Goal: Information Seeking & Learning: Check status

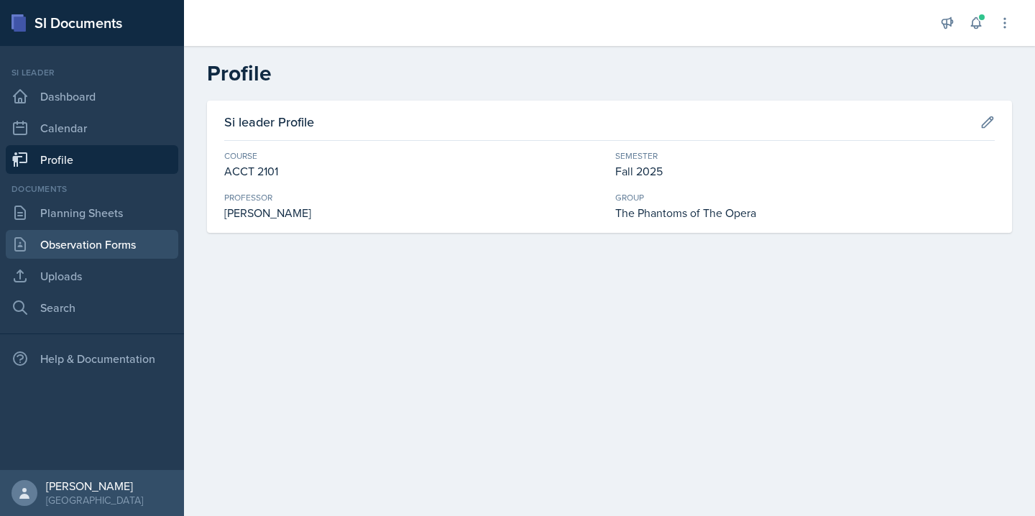
click at [109, 239] on link "Observation Forms" at bounding box center [92, 244] width 173 height 29
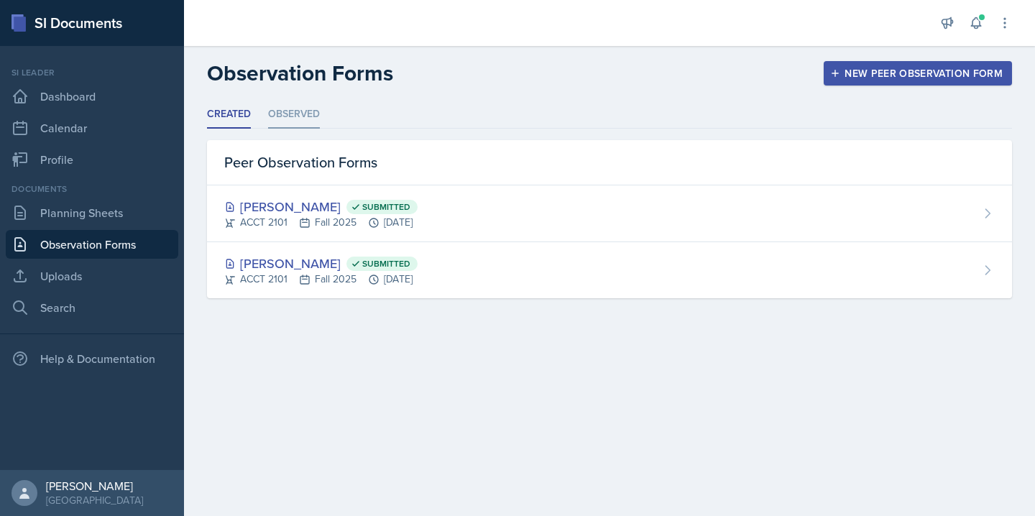
click at [297, 102] on li "Observed" at bounding box center [294, 115] width 52 height 28
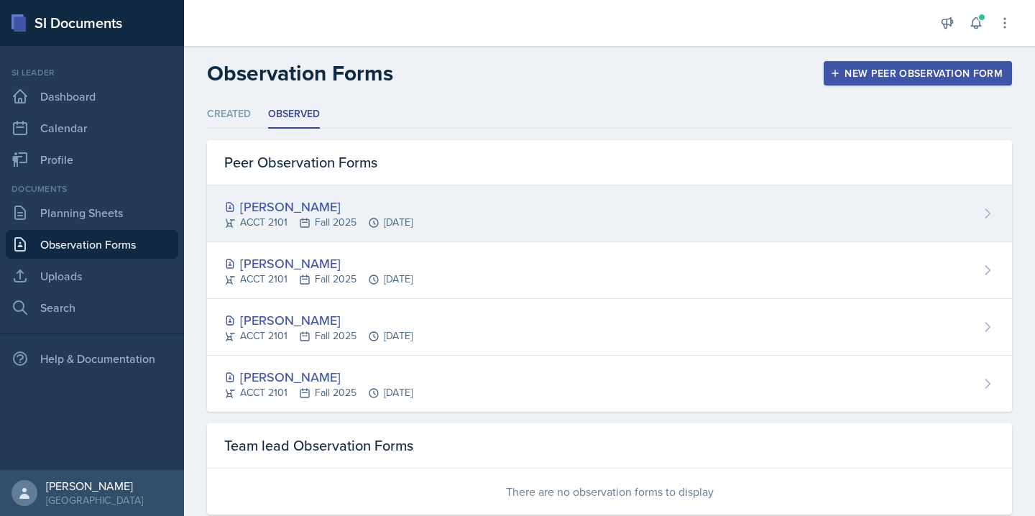
click at [343, 213] on div "[PERSON_NAME]" at bounding box center [318, 206] width 188 height 19
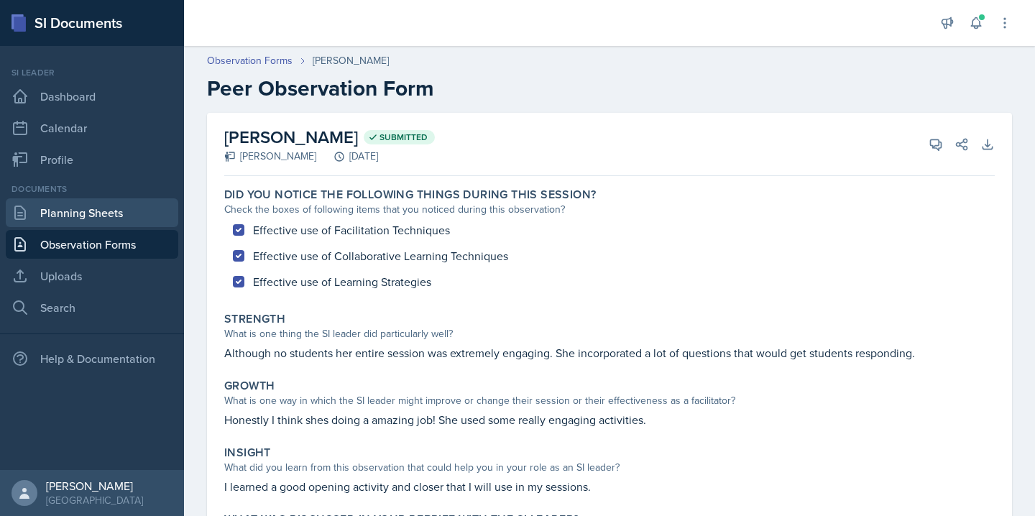
click at [145, 216] on link "Planning Sheets" at bounding box center [92, 212] width 173 height 29
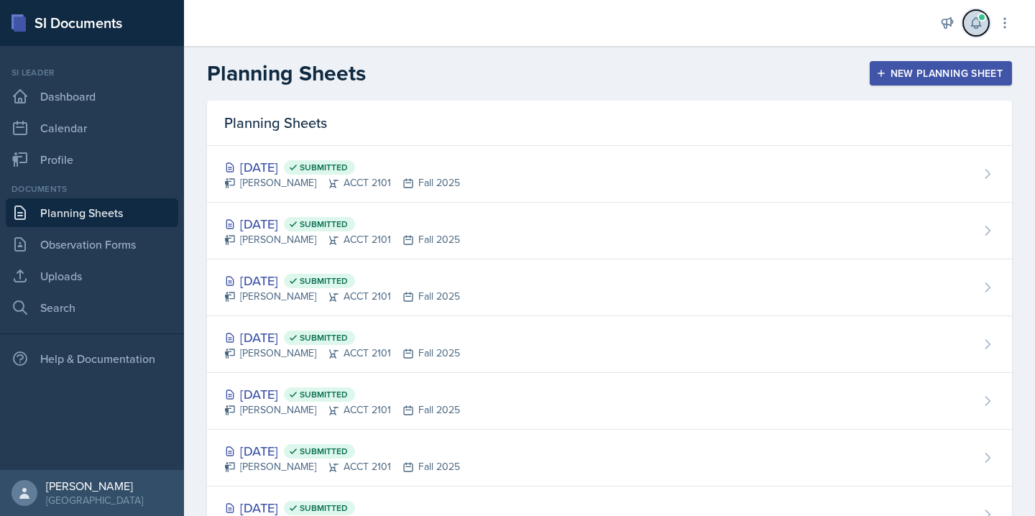
click at [973, 29] on icon at bounding box center [976, 23] width 14 height 14
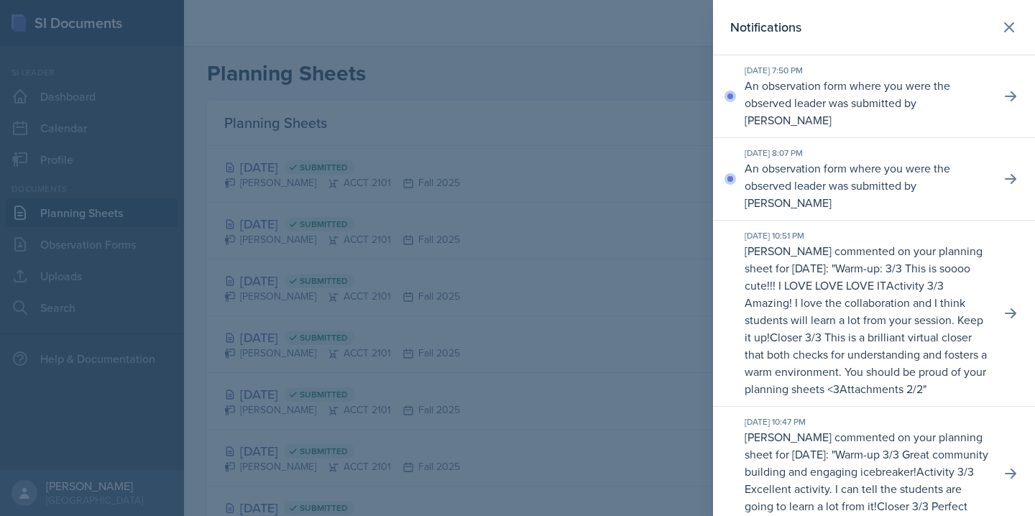
click at [801, 168] on p "An observation form where you were the observed leader was submitted by [PERSON…" at bounding box center [867, 186] width 244 height 52
click at [561, 143] on div at bounding box center [517, 258] width 1035 height 516
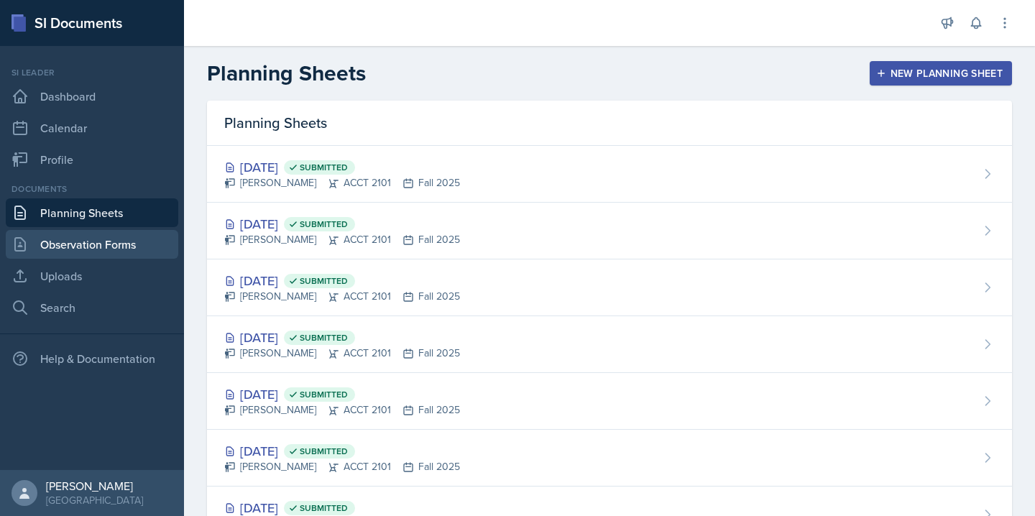
click at [129, 248] on link "Observation Forms" at bounding box center [92, 244] width 173 height 29
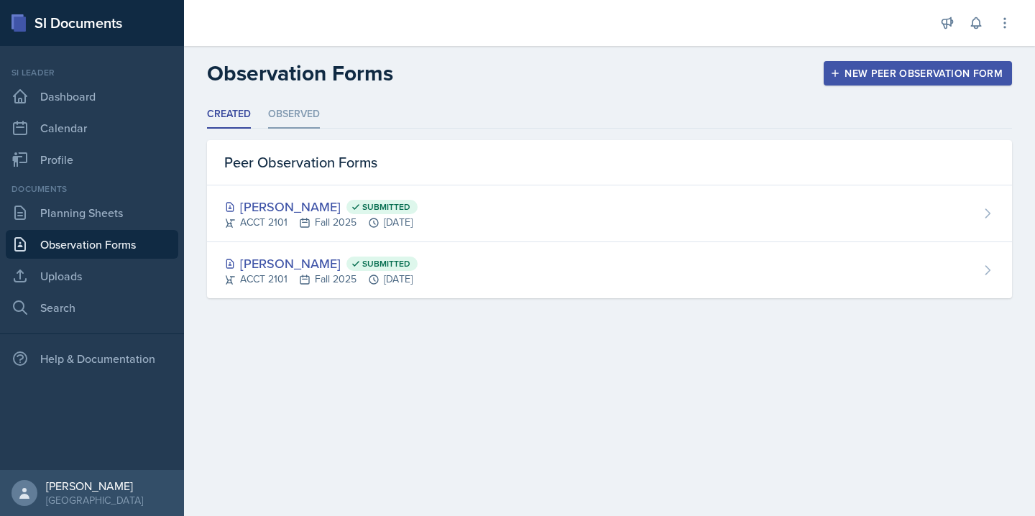
click at [307, 121] on li "Observed" at bounding box center [294, 115] width 52 height 28
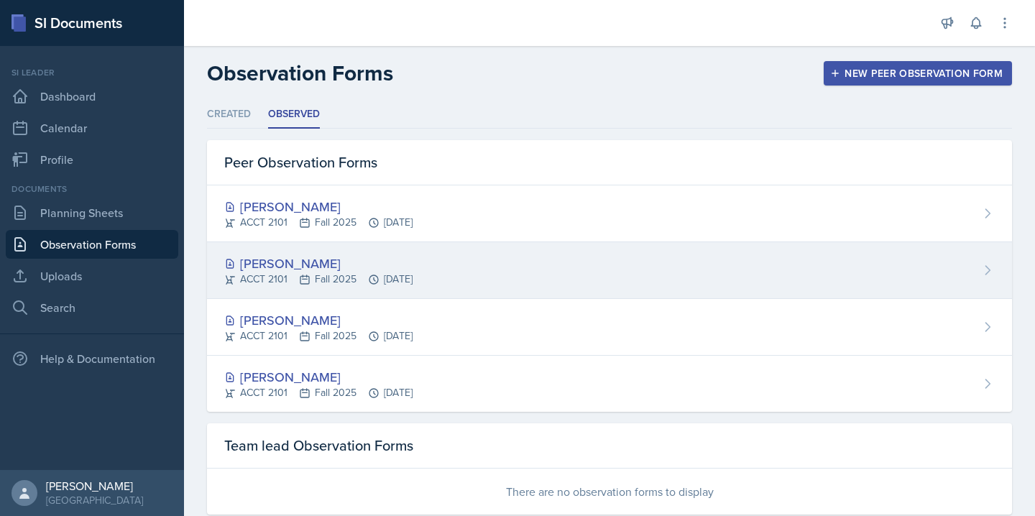
click at [339, 249] on div "[PERSON_NAME] ACCT 2101 Fall 2025 [DATE]" at bounding box center [609, 270] width 805 height 57
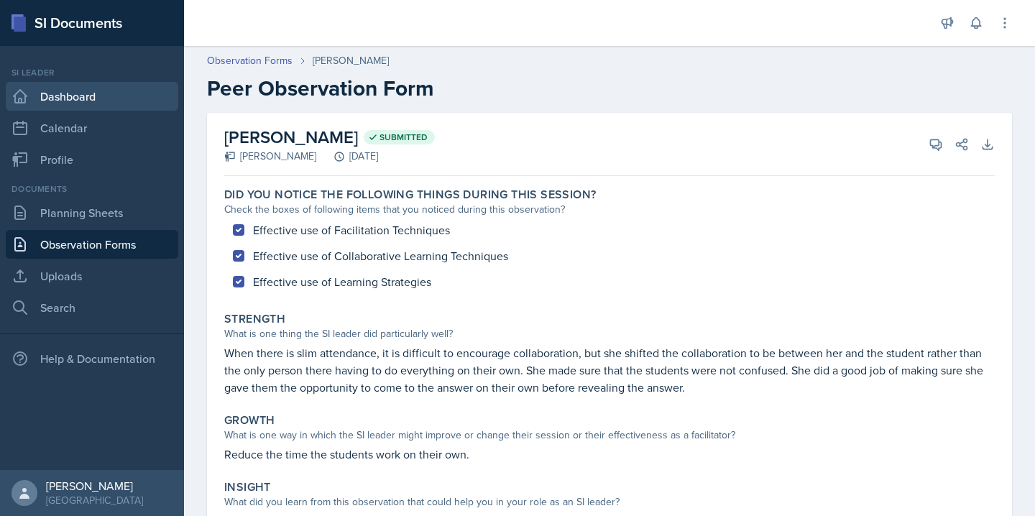
click at [109, 88] on link "Dashboard" at bounding box center [92, 96] width 173 height 29
